Goal: Transaction & Acquisition: Purchase product/service

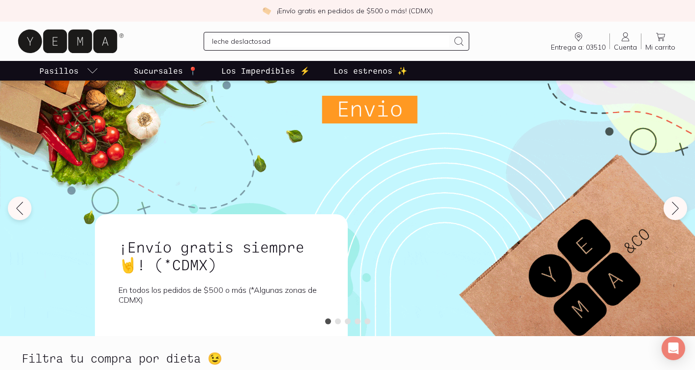
type input "leche deslactosada"
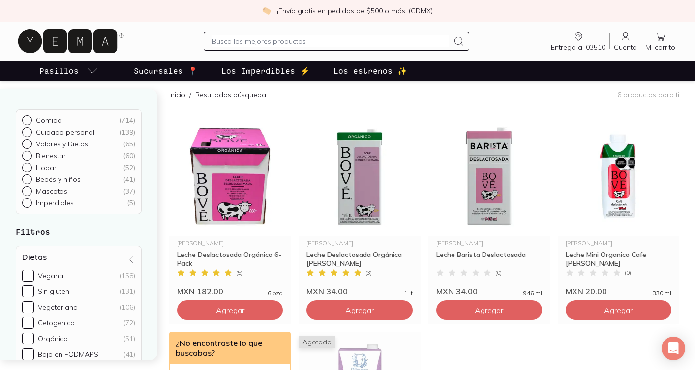
scroll to position [85, 0]
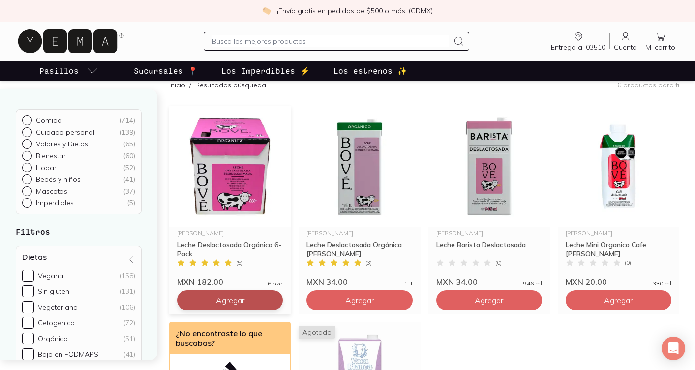
click at [218, 300] on span "Agregar" at bounding box center [230, 301] width 29 height 10
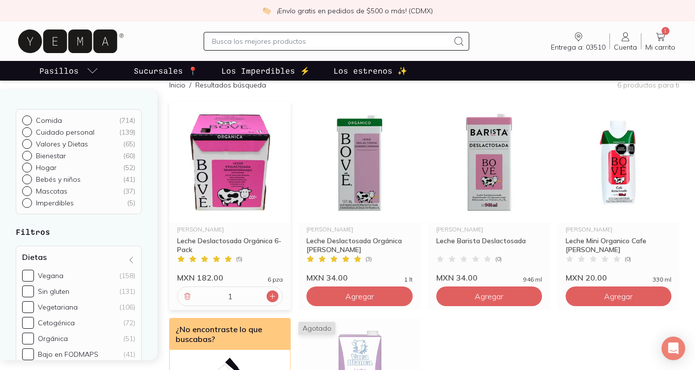
click at [274, 299] on icon at bounding box center [273, 297] width 8 height 8
type input "2"
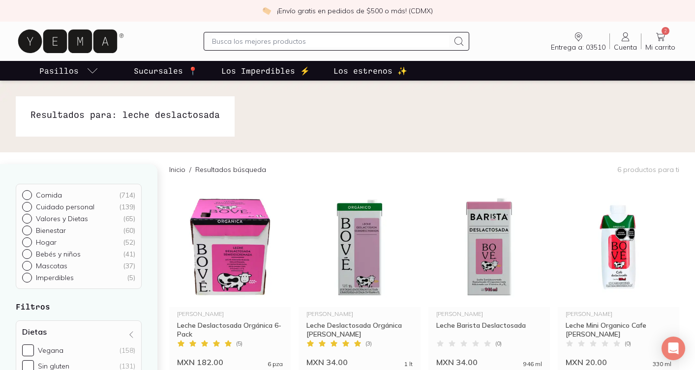
scroll to position [0, 0]
click at [314, 38] on input "text" at bounding box center [330, 41] width 237 height 12
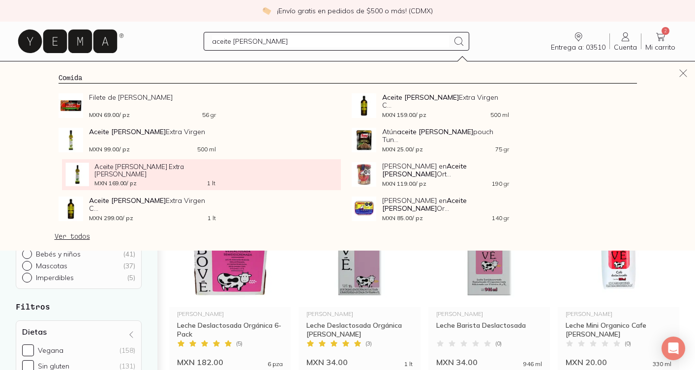
type input "aceite [PERSON_NAME]"
click at [116, 171] on span "Aceite [PERSON_NAME] Extra [PERSON_NAME]" at bounding box center [154, 170] width 121 height 15
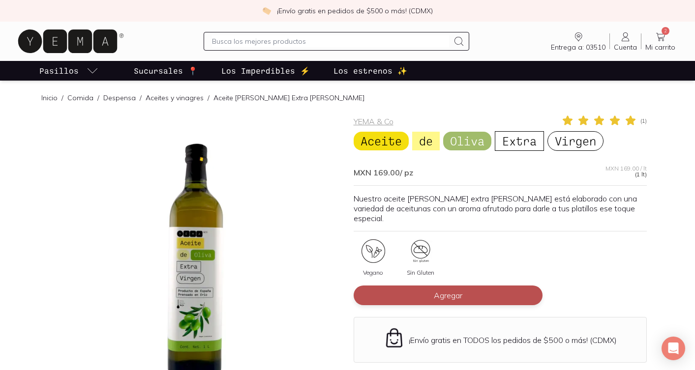
click at [446, 291] on span "Agregar" at bounding box center [448, 296] width 29 height 10
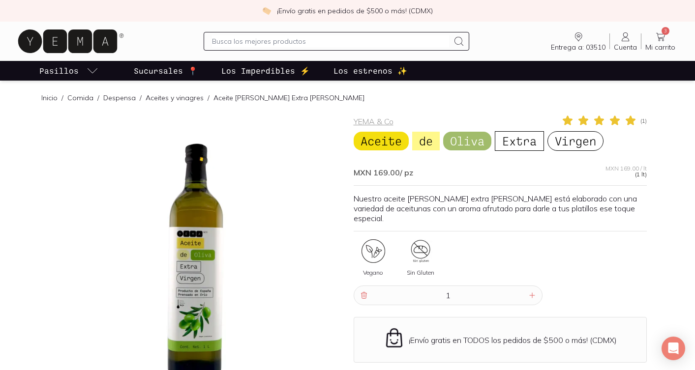
click at [379, 38] on input "text" at bounding box center [330, 41] width 237 height 12
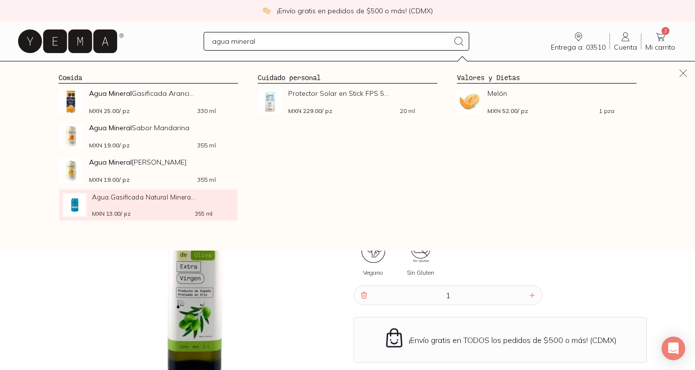
type input "agua mineral"
click at [149, 209] on div "Agua Gasificada Natural Minera... MXN 13.00 / pz 355 ml" at bounding box center [152, 205] width 121 height 24
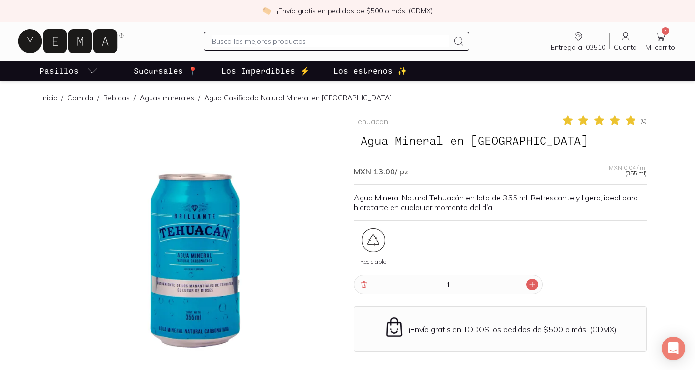
click at [533, 283] on icon at bounding box center [532, 285] width 8 height 8
type input "2"
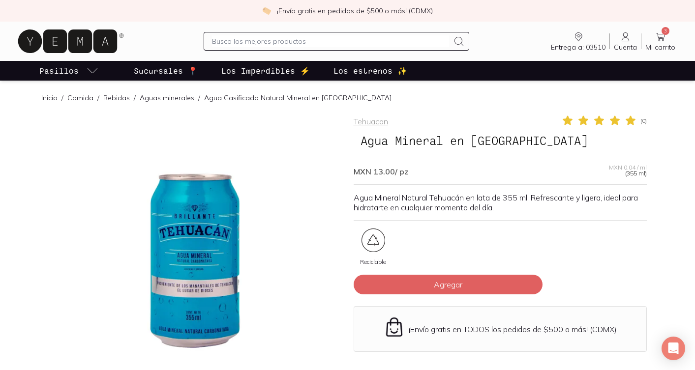
click at [533, 283] on button "Agregar" at bounding box center [448, 285] width 189 height 20
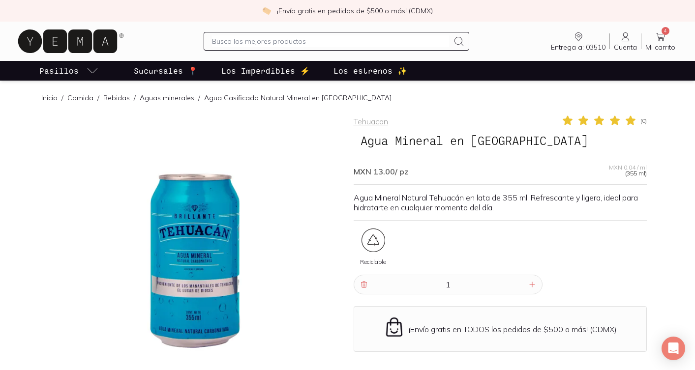
click at [533, 283] on icon at bounding box center [532, 285] width 8 height 8
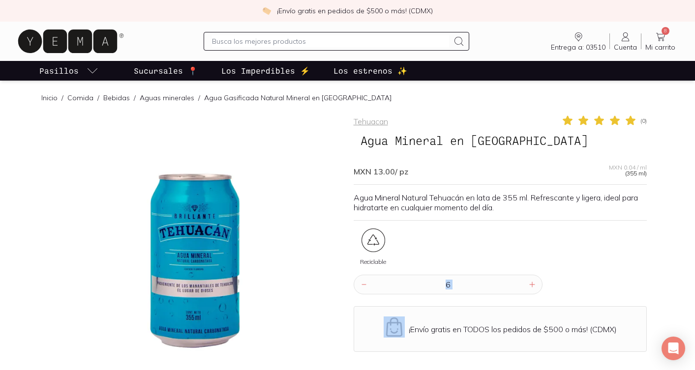
click at [533, 283] on icon at bounding box center [532, 285] width 8 height 8
type input "8"
click at [578, 268] on div "Reciclable" at bounding box center [500, 252] width 293 height 46
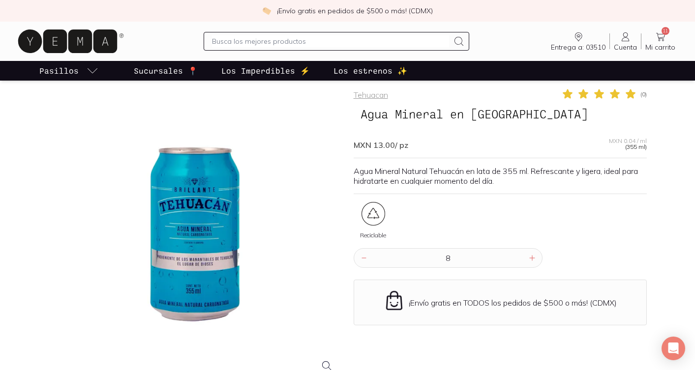
scroll to position [28, 0]
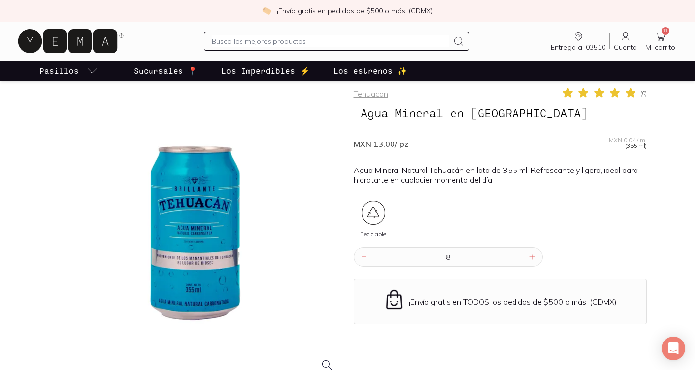
click at [471, 200] on div "Tehuacan ( 0 ) Agua Mineral en Lata Tehuacán MXN 13.00 / pz MXN 0.04 / ml (355 …" at bounding box center [500, 259] width 293 height 344
click at [265, 44] on input "text" at bounding box center [330, 41] width 237 height 12
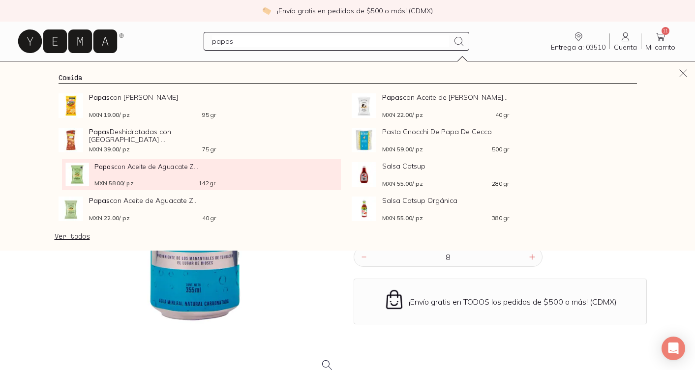
type input "papas"
click at [147, 177] on div "Papas con Aceite de Aguacate Z... MXN 58.00 / pz 142 gr" at bounding box center [154, 175] width 121 height 24
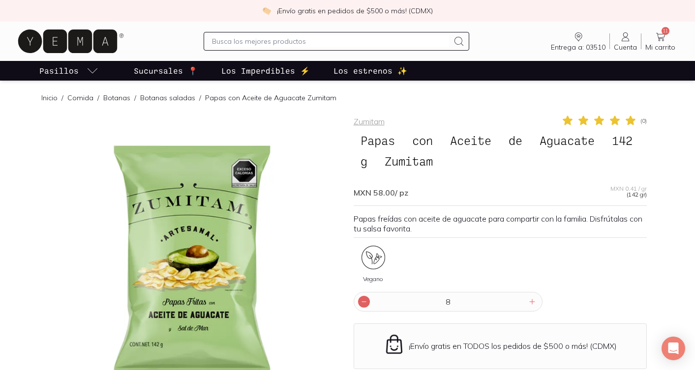
click at [363, 303] on icon at bounding box center [364, 302] width 8 height 8
type input "7"
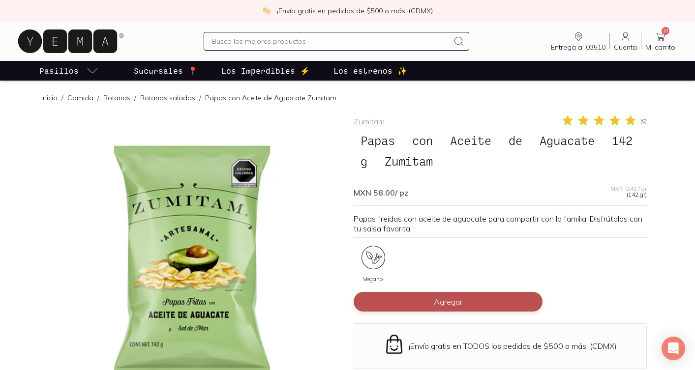
click at [452, 305] on span "Agregar" at bounding box center [448, 302] width 29 height 10
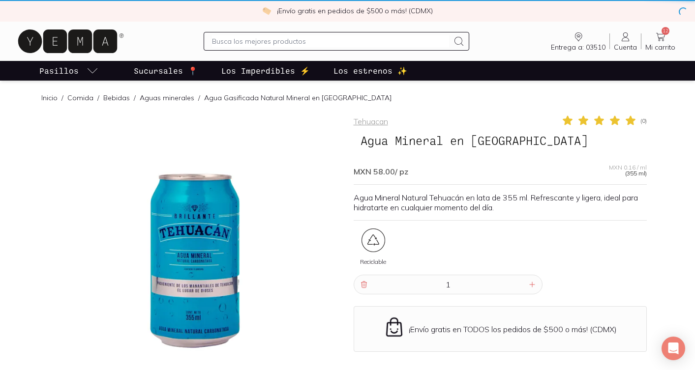
scroll to position [28, 0]
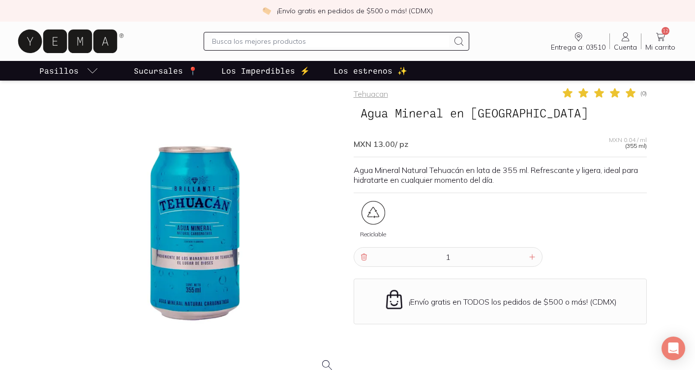
click at [231, 46] on input "text" at bounding box center [330, 41] width 237 height 12
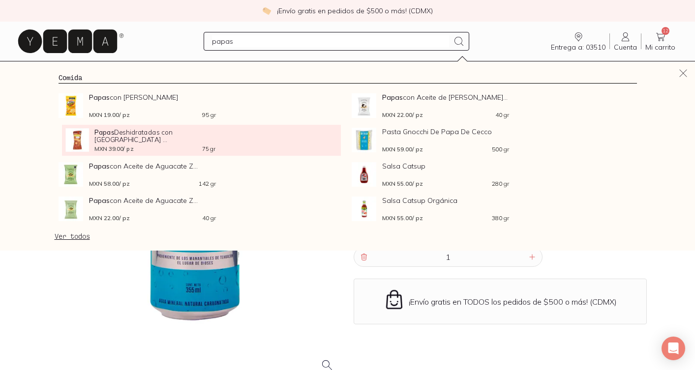
type input "papas"
click at [162, 136] on span "Papas Deshidratadas con [GEOGRAPHIC_DATA] ..." at bounding box center [154, 135] width 121 height 15
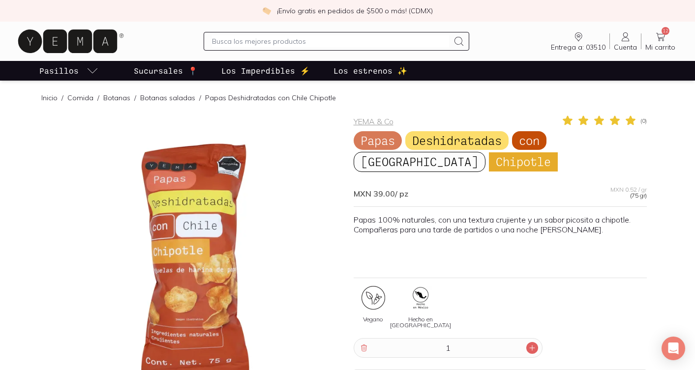
click at [533, 351] on icon at bounding box center [532, 348] width 8 height 8
type input "2"
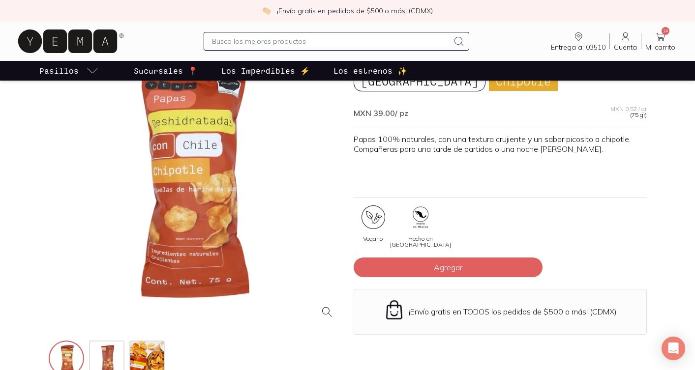
scroll to position [78, 0]
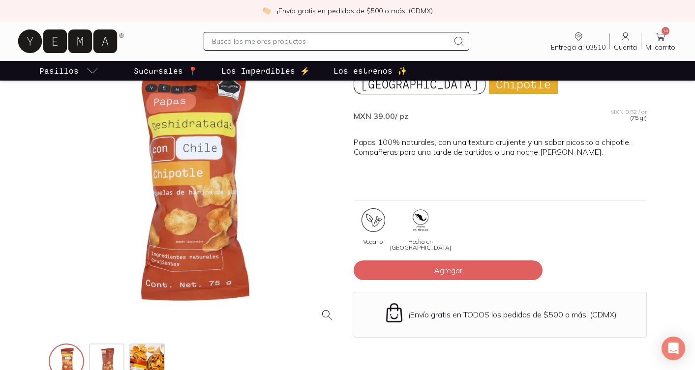
click at [257, 43] on input "text" at bounding box center [330, 41] width 237 height 12
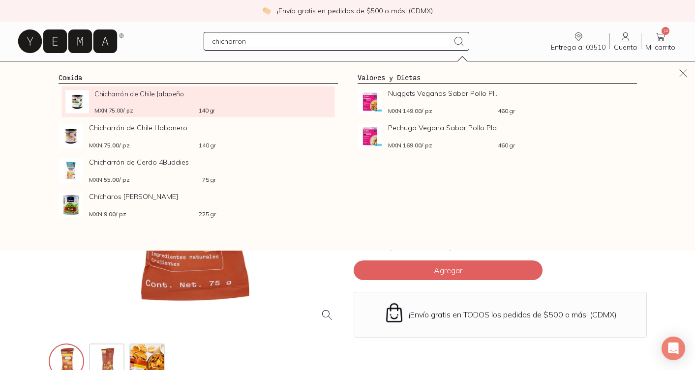
type input "chicharron"
click at [161, 94] on span "Chicharrón de Chile Jalapeño" at bounding box center [154, 93] width 121 height 7
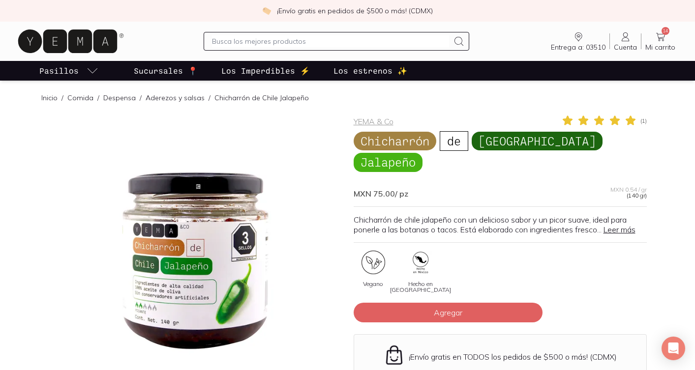
click at [325, 41] on input "text" at bounding box center [330, 41] width 237 height 12
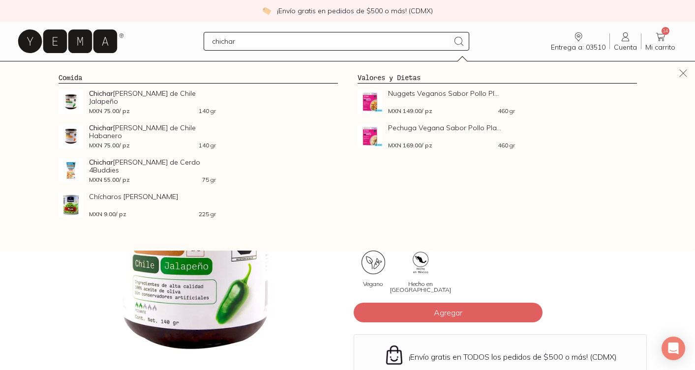
type input "chichar"
click at [664, 36] on icon at bounding box center [660, 37] width 9 height 8
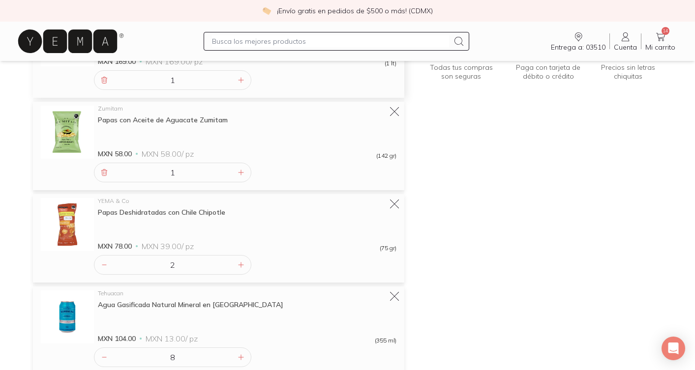
scroll to position [170, 0]
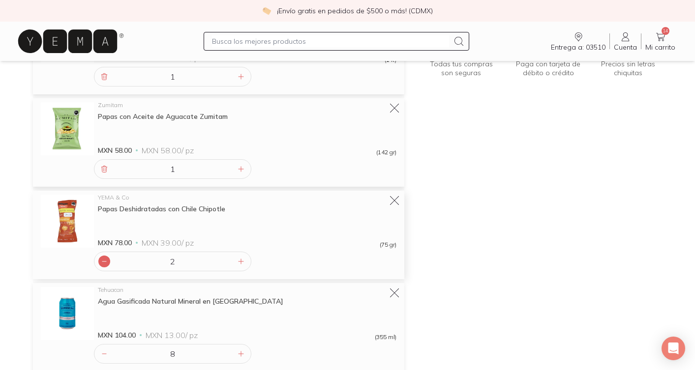
click at [105, 263] on icon at bounding box center [104, 262] width 8 height 8
type input "1"
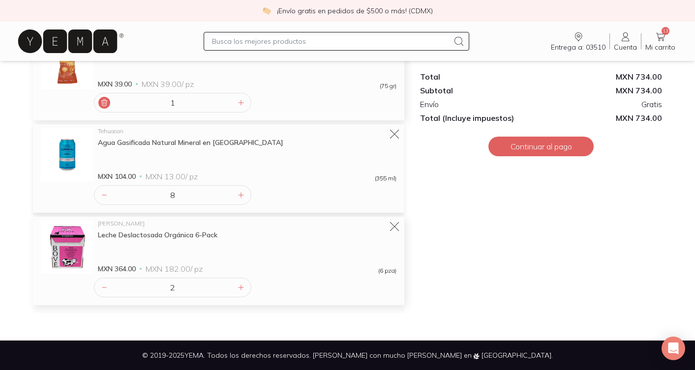
scroll to position [329, 0]
click at [272, 35] on div at bounding box center [337, 41] width 266 height 19
click at [272, 41] on input "text" at bounding box center [330, 41] width 237 height 12
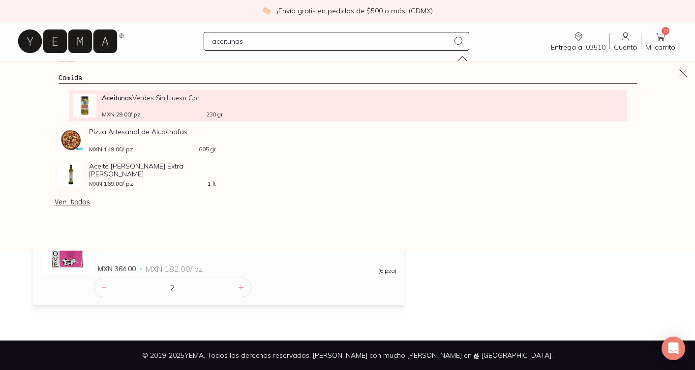
type input "aceitunas"
click at [159, 105] on div "Aceitunas Verdes Sin Hueso Cor... MXN 29.00 / pz 230 gr" at bounding box center [162, 106] width 121 height 24
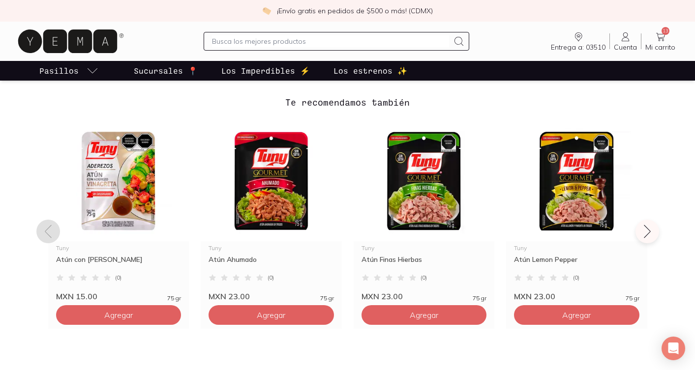
scroll to position [712, 0]
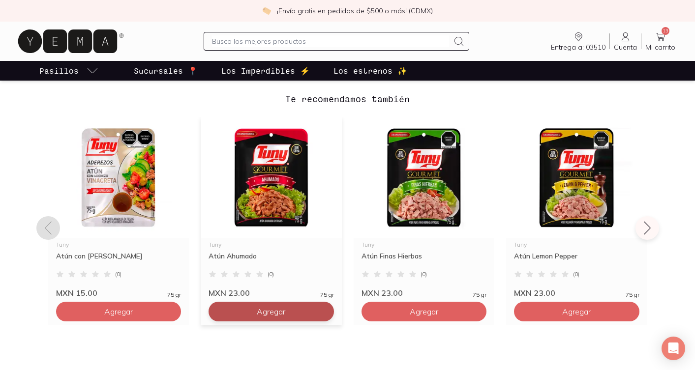
click at [251, 314] on button "Agregar" at bounding box center [271, 312] width 125 height 20
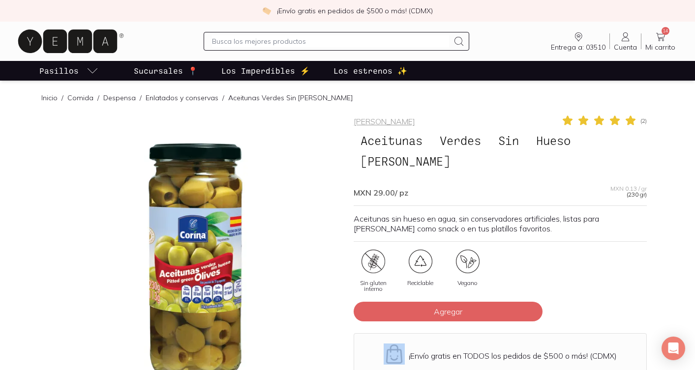
scroll to position [0, 0]
click at [663, 42] on icon at bounding box center [661, 37] width 12 height 12
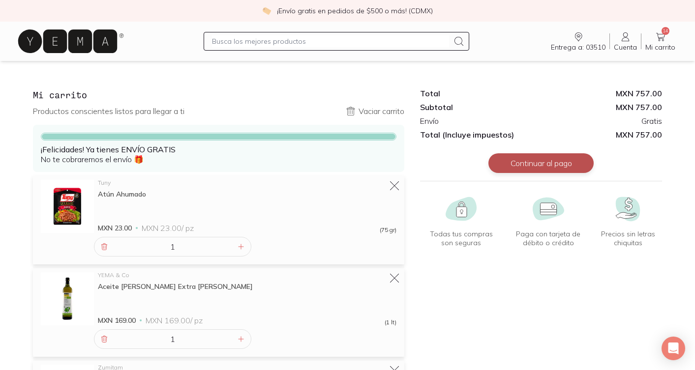
click at [548, 156] on button "Continuar al pago" at bounding box center [540, 163] width 105 height 20
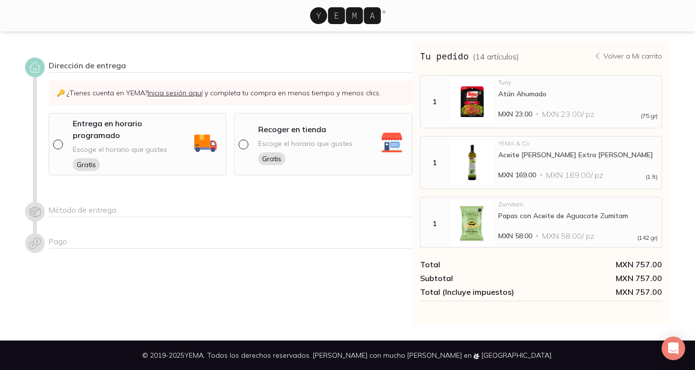
scroll to position [5, 0]
click at [56, 140] on input "radio" at bounding box center [57, 144] width 8 height 8
radio input "true"
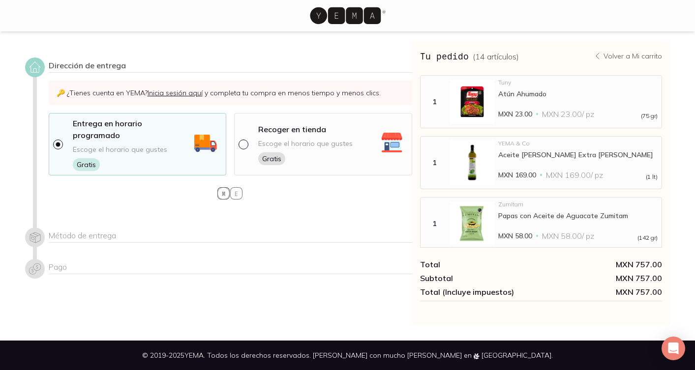
select select "204"
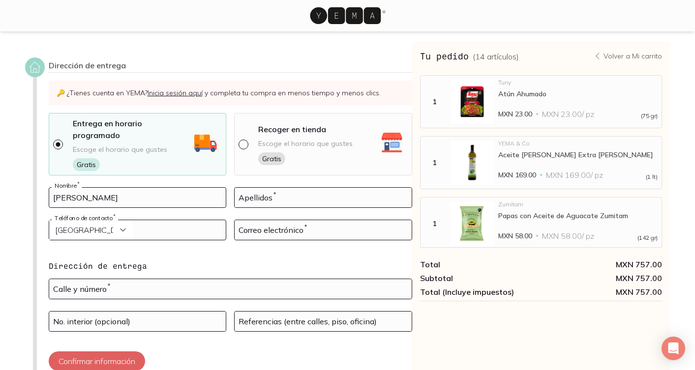
type input "[PERSON_NAME]"
type input "5513723715"
click at [325, 222] on input "[EMAIL_ADDRESS][DOMAIN_NAME]" at bounding box center [323, 230] width 177 height 20
type input "[EMAIL_ADDRESS][DOMAIN_NAME]"
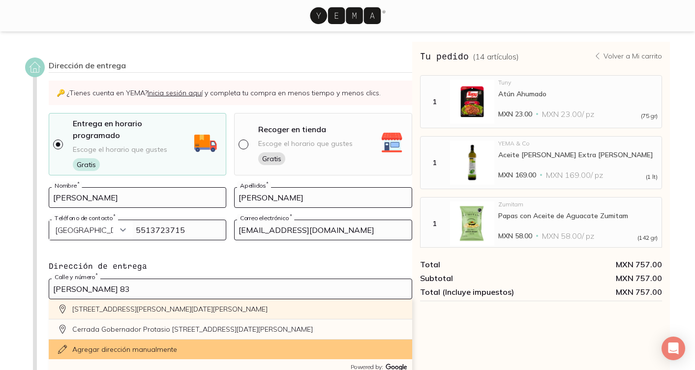
click at [167, 300] on div "[STREET_ADDRESS][PERSON_NAME][DATE][PERSON_NAME]" at bounding box center [230, 310] width 363 height 20
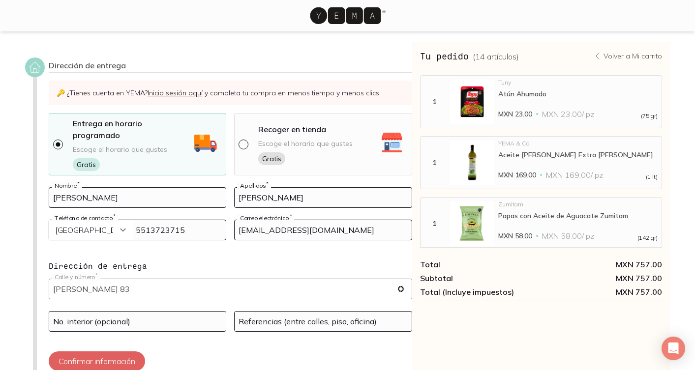
type input "[STREET_ADDRESS][PERSON_NAME][DATE][PERSON_NAME][PERSON_NAME]"
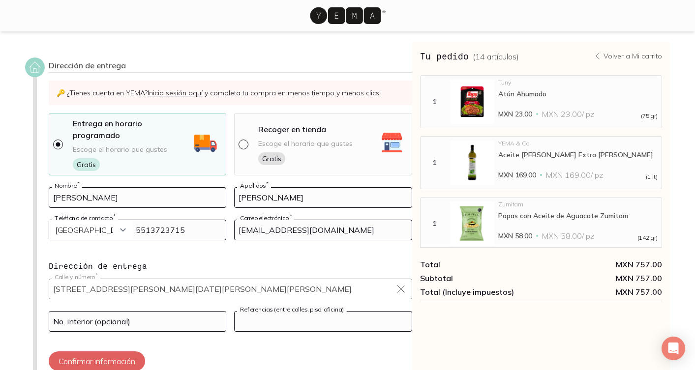
click at [306, 315] on input at bounding box center [323, 322] width 177 height 20
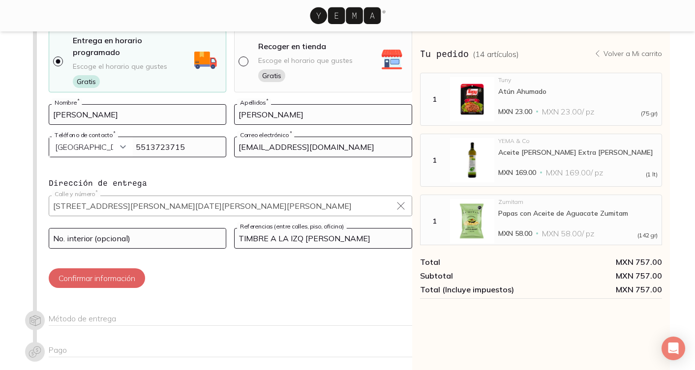
scroll to position [93, 0]
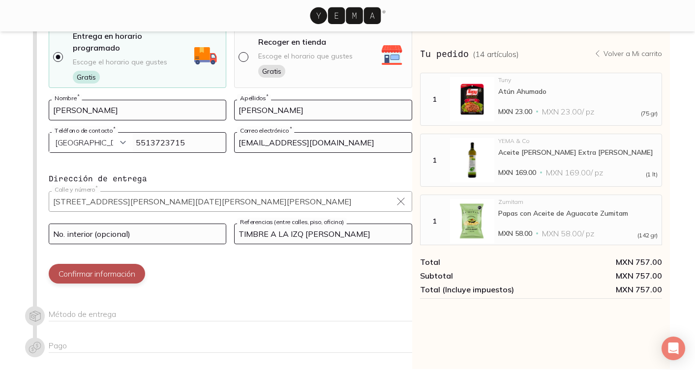
type input "TIMBRE A LA IZQ [PERSON_NAME]"
click at [110, 266] on button "Confirmar información" at bounding box center [97, 274] width 96 height 20
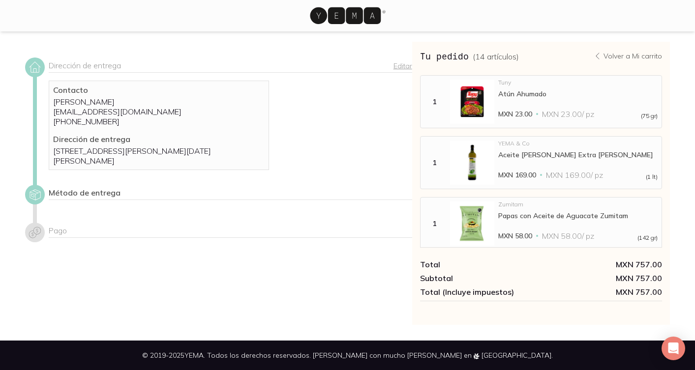
scroll to position [5, 0]
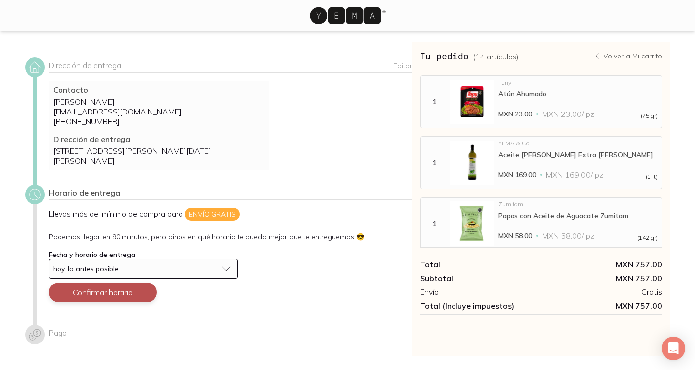
click at [107, 302] on button "Confirmar horario" at bounding box center [103, 293] width 108 height 20
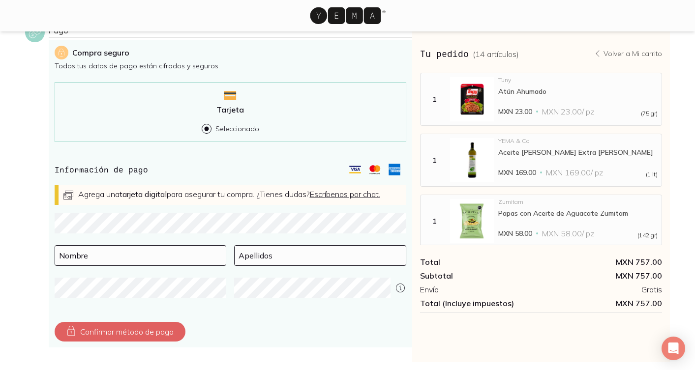
scroll to position [256, 0]
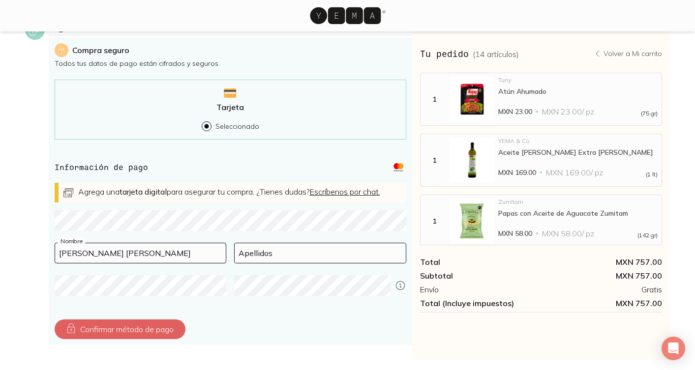
type input "[PERSON_NAME] [PERSON_NAME]"
type input "[PERSON_NAME]"
click at [156, 336] on button "Confirmar método de pago" at bounding box center [120, 330] width 131 height 20
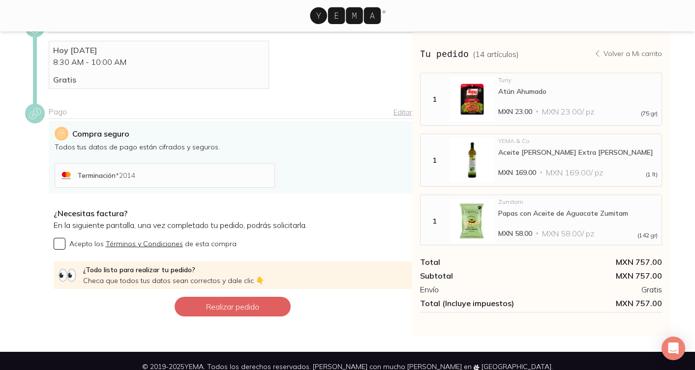
scroll to position [179, 0]
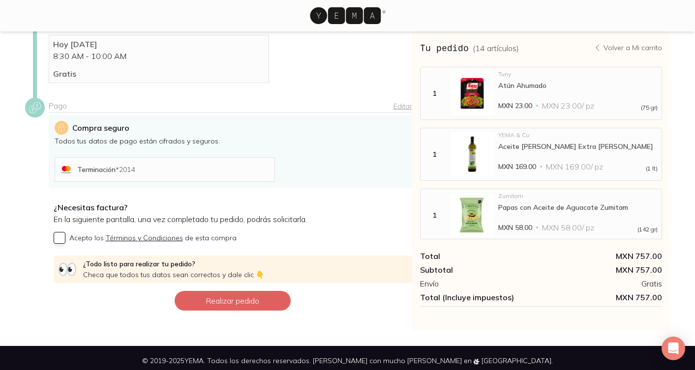
click at [63, 244] on input "Acepto los Términos y Condiciones de esta compra" at bounding box center [60, 238] width 12 height 12
checkbox input "true"
click at [237, 306] on button "Realizar pedido" at bounding box center [233, 301] width 116 height 20
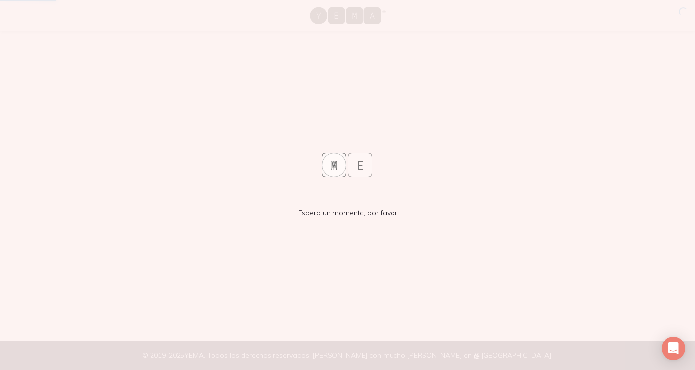
scroll to position [0, 0]
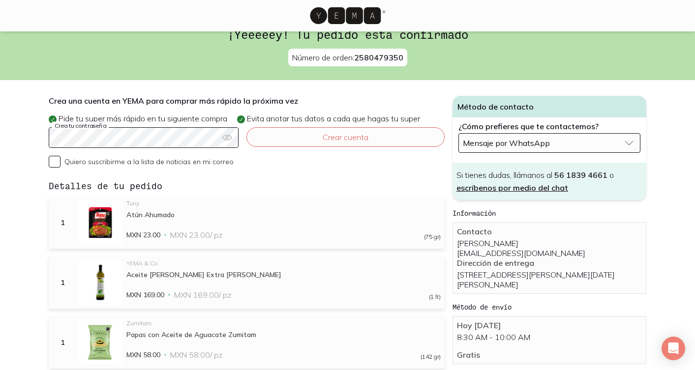
scroll to position [15, 0]
click at [288, 138] on button "Crear cuenta" at bounding box center [345, 137] width 198 height 20
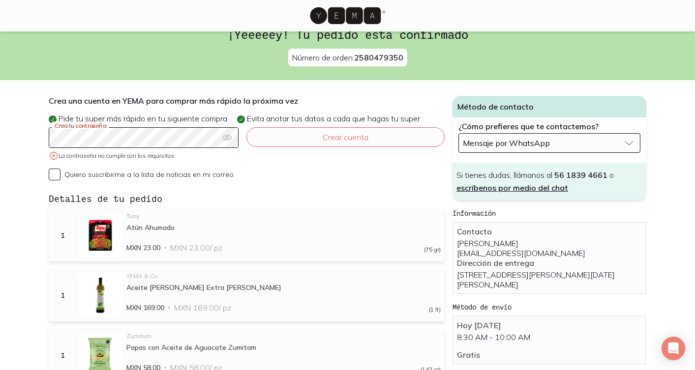
scroll to position [0, 0]
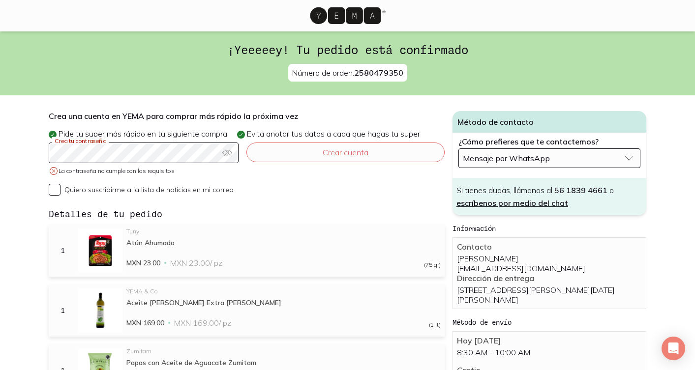
click at [181, 137] on div "Crea una cuenta en YEMA para comprar más rápido la próxima vez Pide tu super má…" at bounding box center [247, 155] width 396 height 89
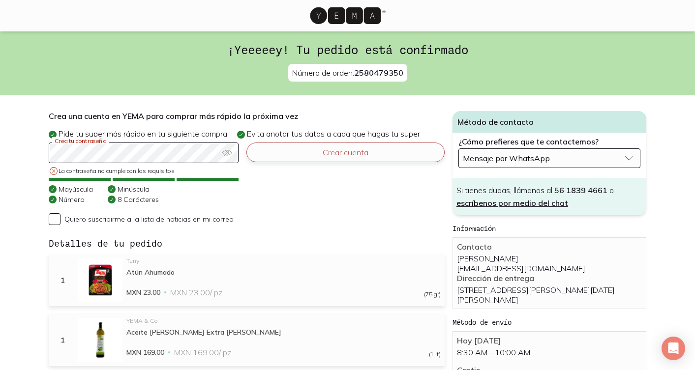
click at [342, 156] on button "Crear cuenta" at bounding box center [345, 153] width 198 height 20
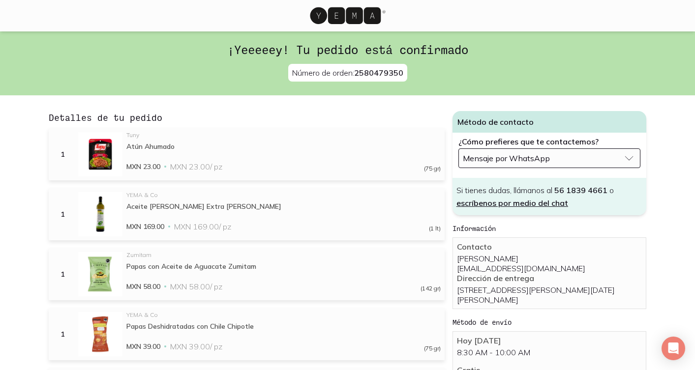
scroll to position [-1, 0]
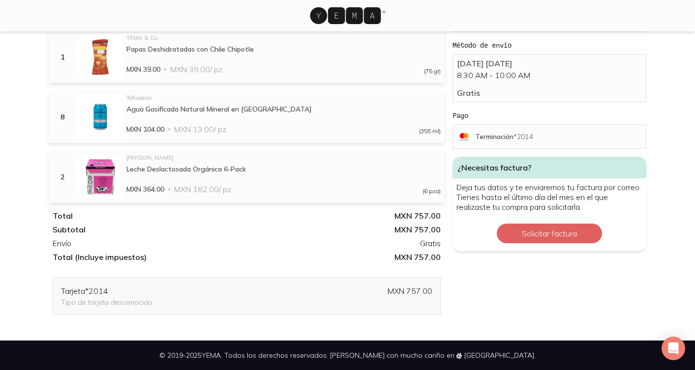
scroll to position [277, 0]
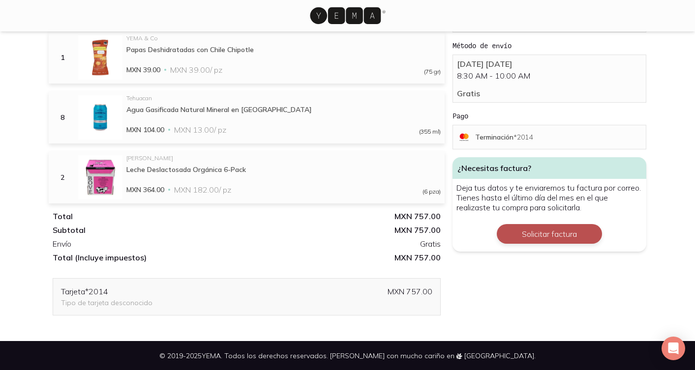
click at [535, 244] on button "Solicitar factura" at bounding box center [549, 234] width 105 height 20
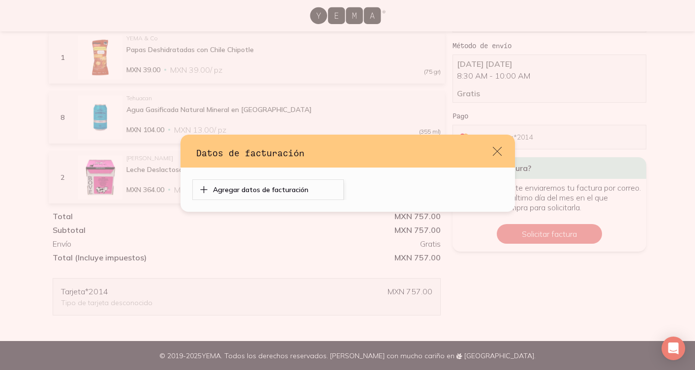
click at [203, 192] on icon "default" at bounding box center [204, 190] width 10 height 12
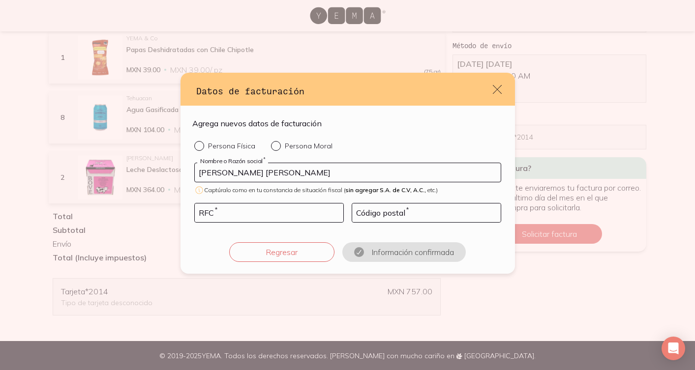
type input "EMILY ROSE JESSE JAMES"
type input "JAEM8312035X6"
type input "06700"
click at [201, 147] on input "Persona Física" at bounding box center [198, 145] width 8 height 8
radio input "true"
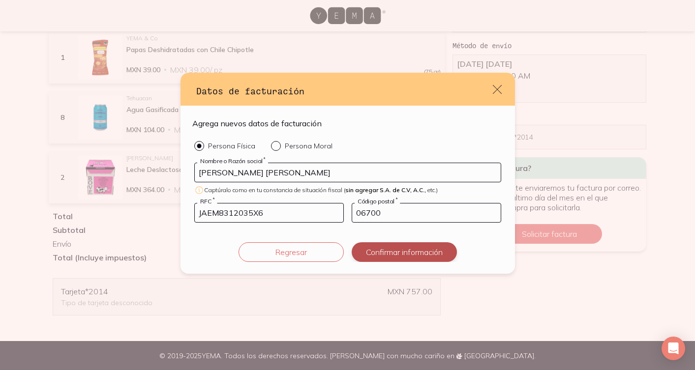
click at [401, 258] on button "Confirmar información" at bounding box center [404, 252] width 105 height 20
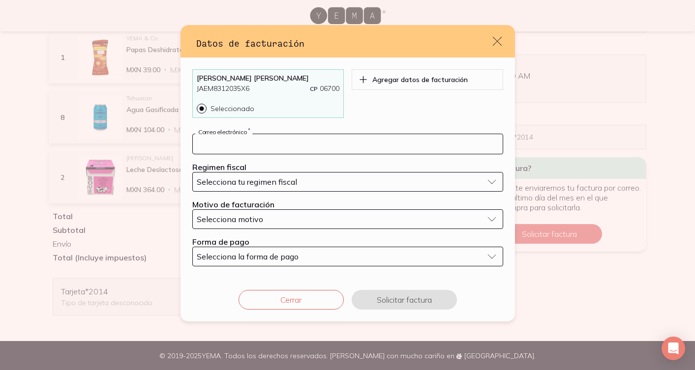
click at [295, 145] on input "default" at bounding box center [348, 144] width 310 height 20
type input "jesserosejames@gmail.com"
click at [259, 199] on form "jesserosejames@gmail.com Correo electrónico * Regimen fiscal Selecciona tu regi…" at bounding box center [347, 200] width 311 height 133
click at [259, 187] on button "Selecciona tu regimen fiscal" at bounding box center [347, 182] width 311 height 20
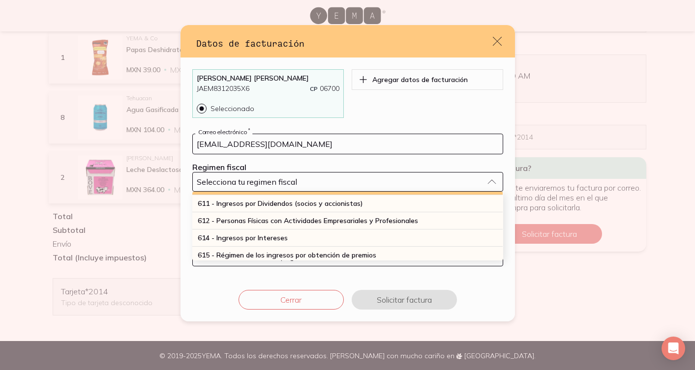
scroll to position [120, 0]
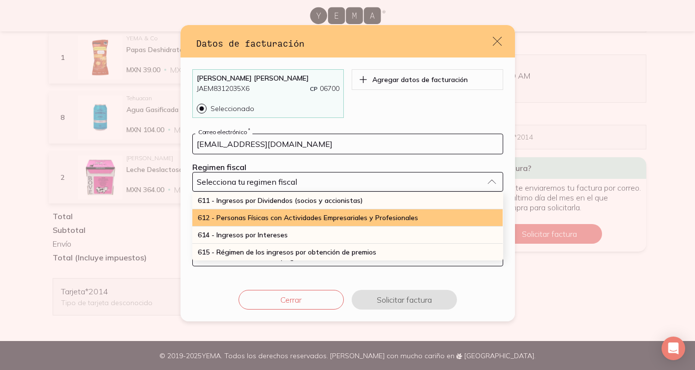
click at [254, 216] on span "612 - Personas Físicas con Actividades Empresariales y Profesionales" at bounding box center [308, 217] width 220 height 9
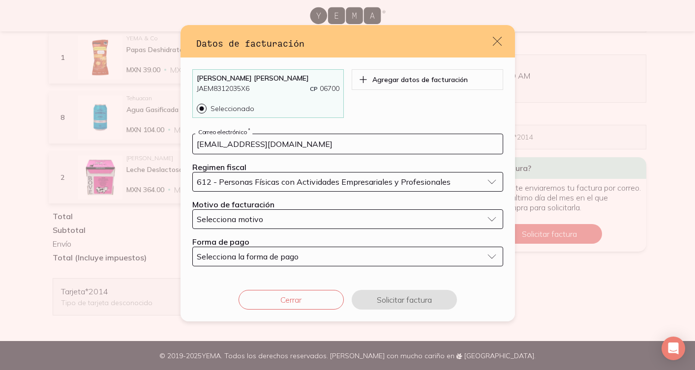
click at [233, 218] on span "Selecciona motivo" at bounding box center [230, 219] width 66 height 10
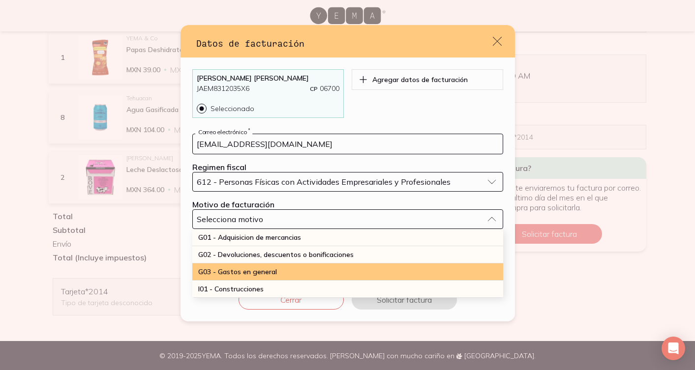
click at [240, 277] on div "G03 - Gastos en general" at bounding box center [347, 272] width 311 height 17
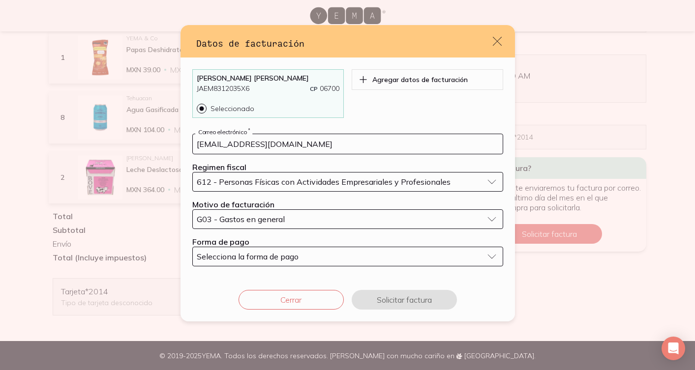
click at [231, 259] on span "Selecciona la forma de pago" at bounding box center [248, 257] width 102 height 10
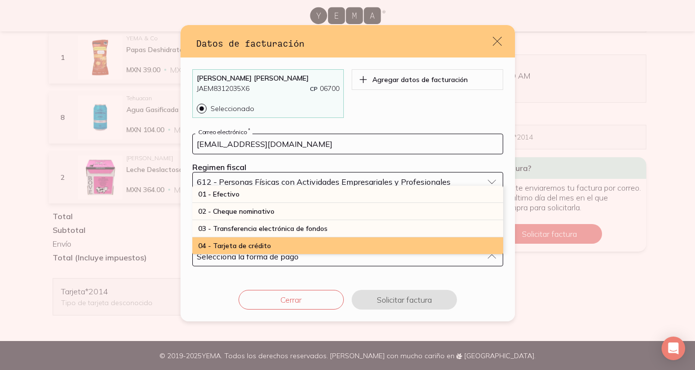
click at [232, 247] on span "04 - Tarjeta de crédito" at bounding box center [234, 246] width 73 height 9
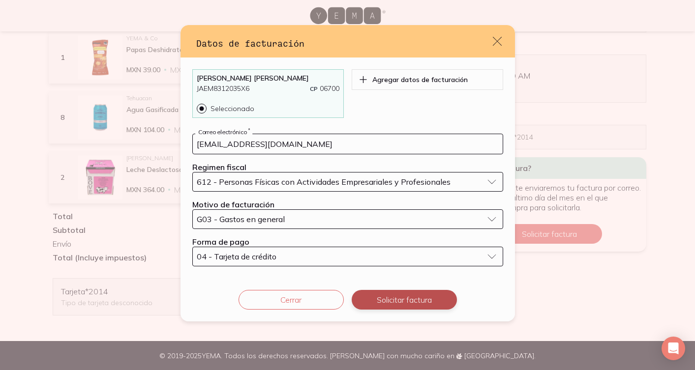
click at [398, 304] on button "Solicitar factura" at bounding box center [404, 300] width 105 height 20
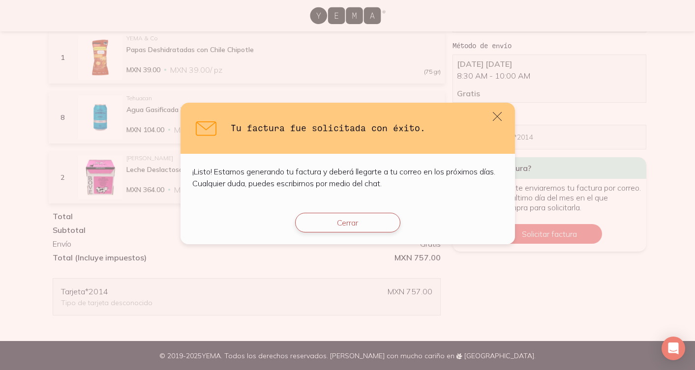
click at [315, 224] on button "Cerrar" at bounding box center [347, 223] width 105 height 20
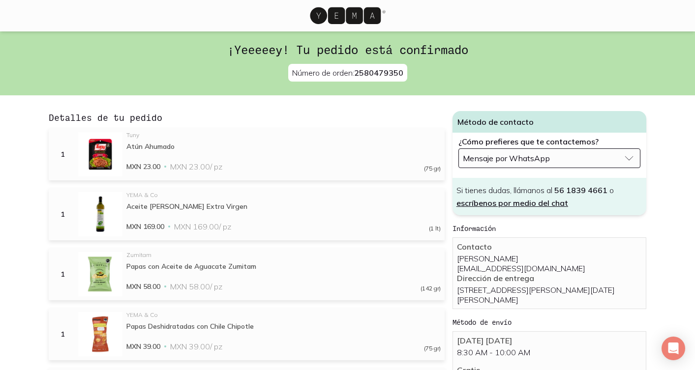
scroll to position [0, 0]
